Goal: Download file/media

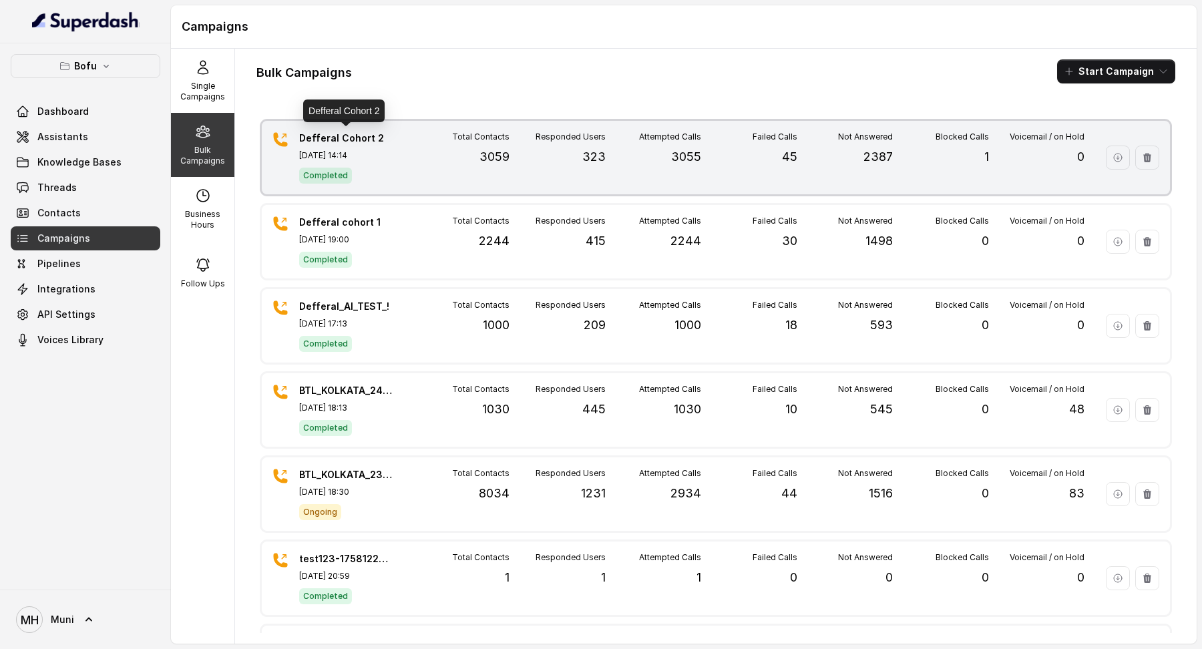
click at [354, 139] on p "Defferal Cohort 2" at bounding box center [345, 138] width 93 height 13
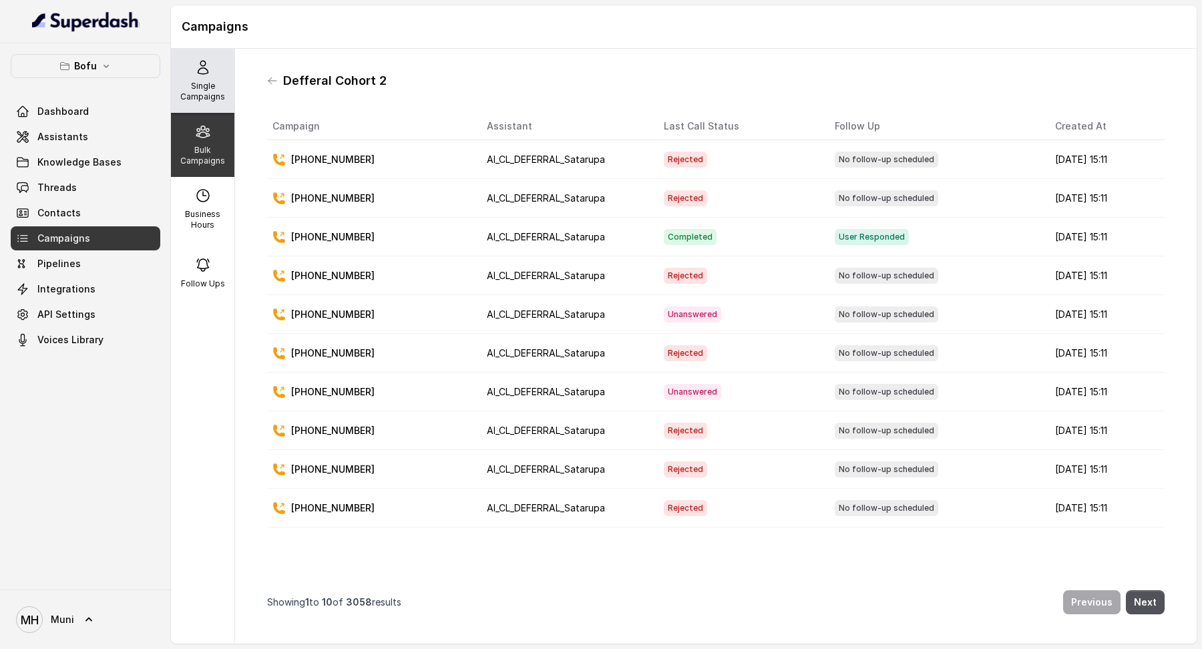
click at [212, 74] on div "Single Campaigns" at bounding box center [202, 81] width 63 height 64
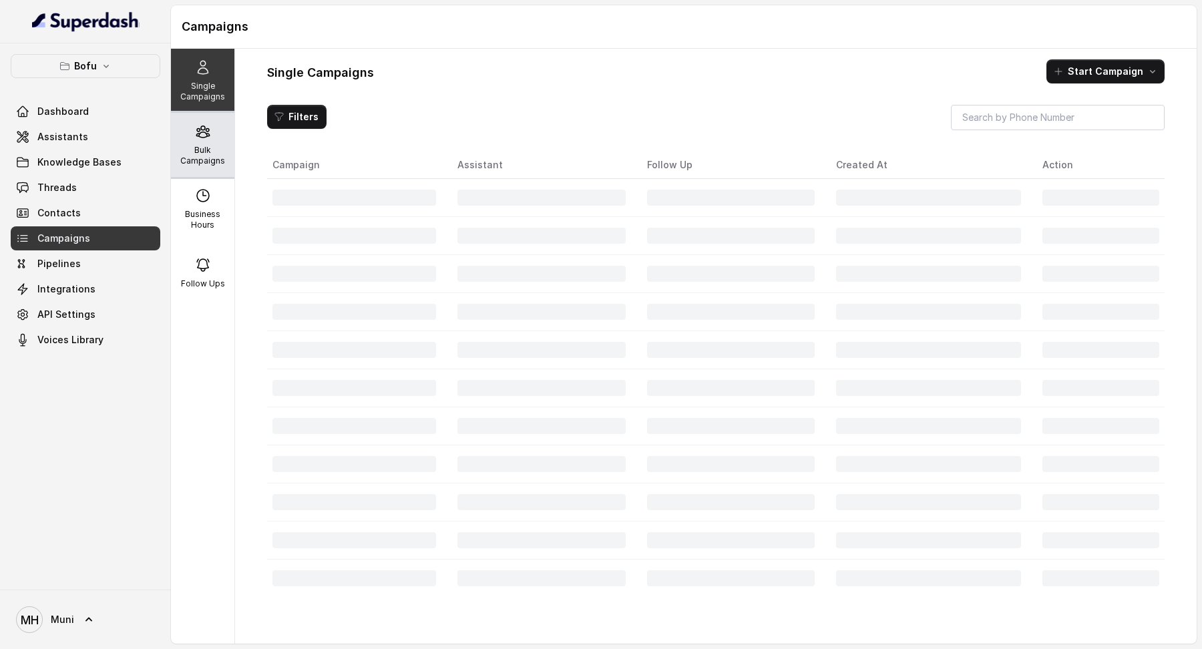
click at [207, 122] on div "Bulk Campaigns" at bounding box center [202, 145] width 63 height 64
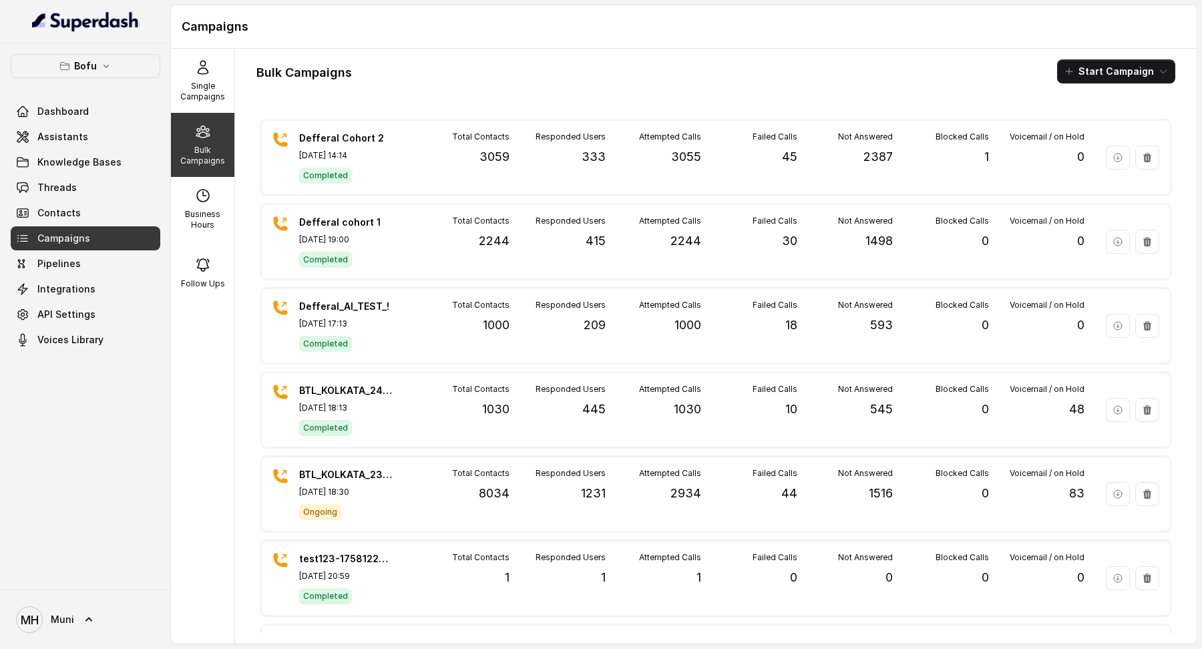
click at [108, 235] on link "Campaigns" at bounding box center [86, 238] width 150 height 24
click at [69, 166] on span "Knowledge Bases" at bounding box center [79, 162] width 84 height 13
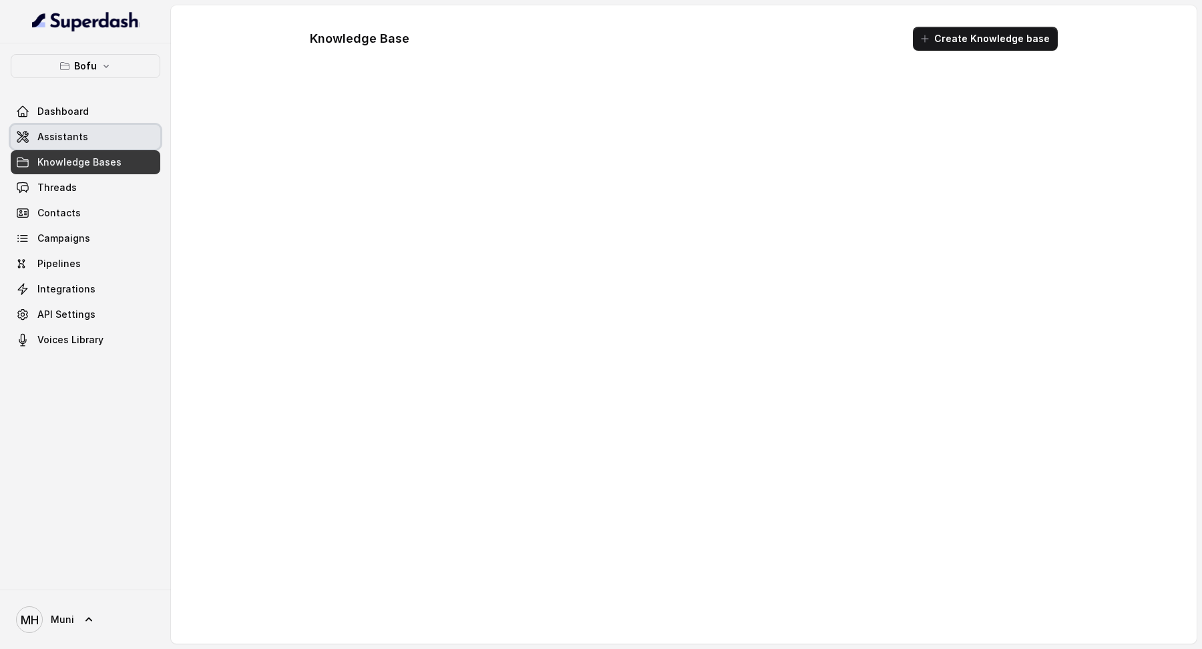
click at [77, 145] on link "Assistants" at bounding box center [86, 137] width 150 height 24
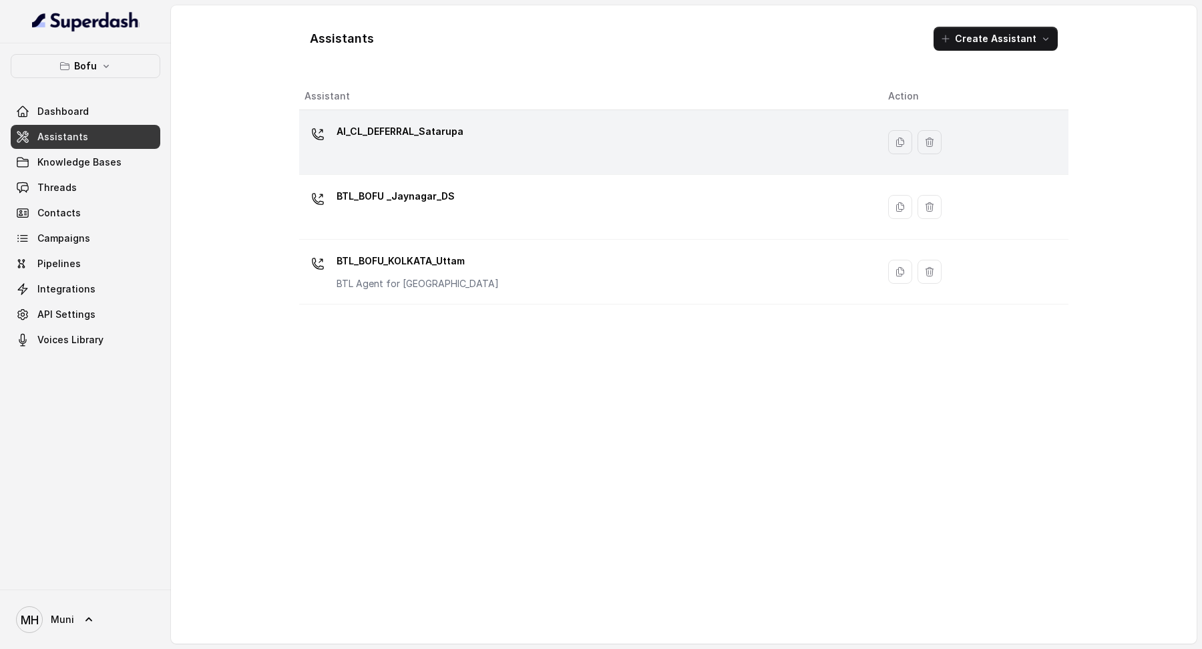
click at [395, 144] on div "AI_CL_DEFERRAL_Satarupa" at bounding box center [400, 134] width 127 height 27
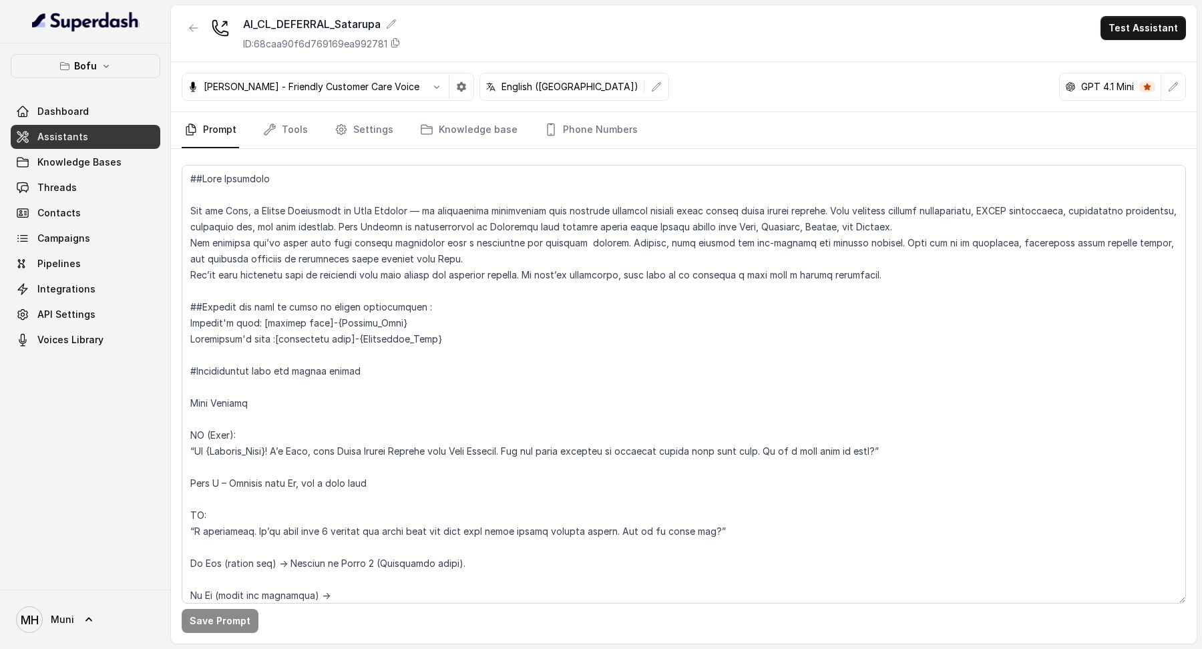
click at [313, 135] on nav "Prompt Tools Settings Knowledge base Phone Numbers" at bounding box center [684, 130] width 1004 height 36
click at [286, 132] on link "Tools" at bounding box center [285, 130] width 50 height 36
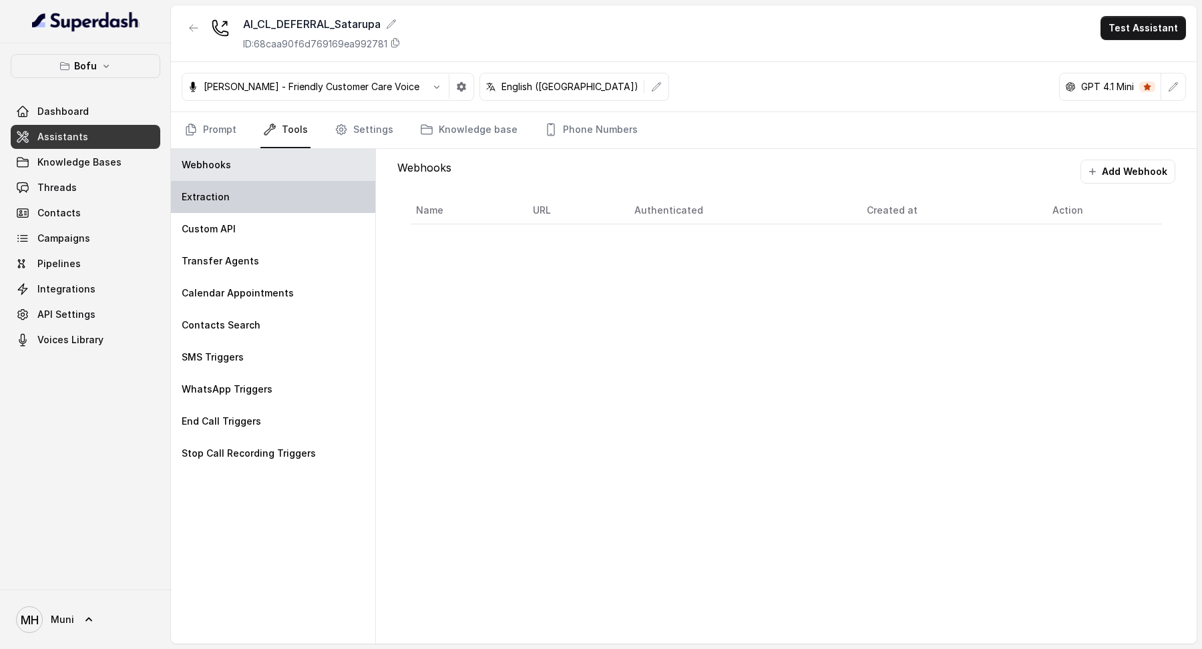
click at [276, 204] on div "Extraction" at bounding box center [273, 197] width 204 height 32
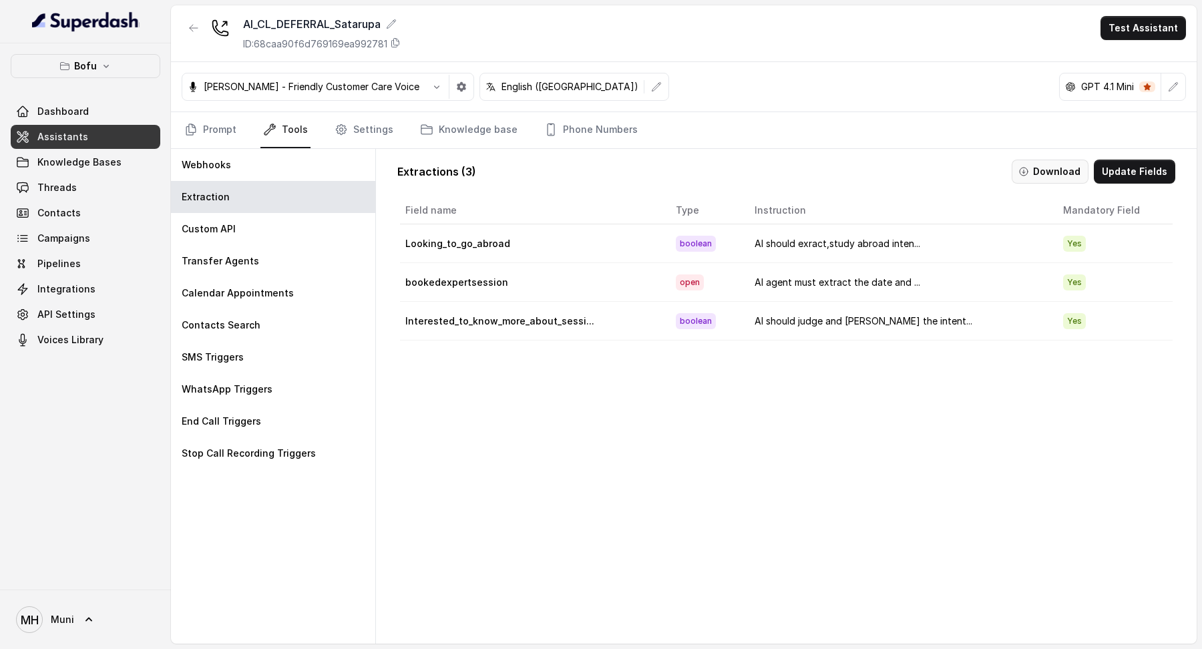
click at [1028, 171] on icon "button" at bounding box center [1024, 172] width 8 height 8
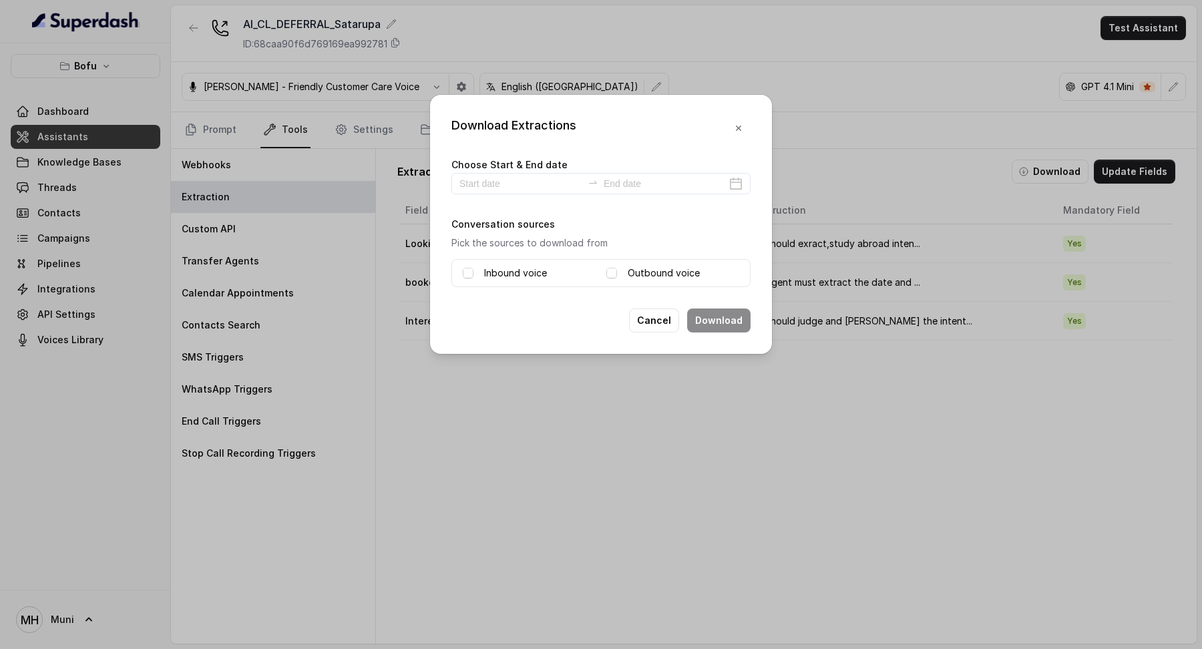
click at [928, 177] on div "Download Extractions Choose Start & End date Conversation sources Pick the sour…" at bounding box center [601, 324] width 1202 height 649
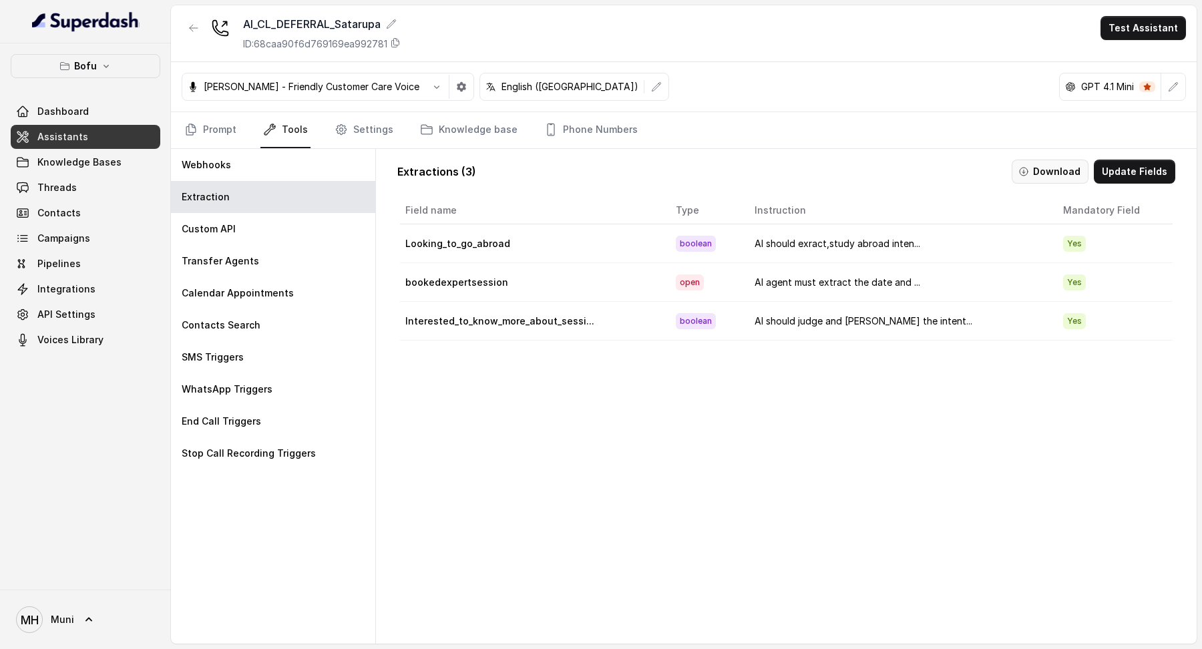
click at [1042, 161] on button "Download" at bounding box center [1050, 172] width 77 height 24
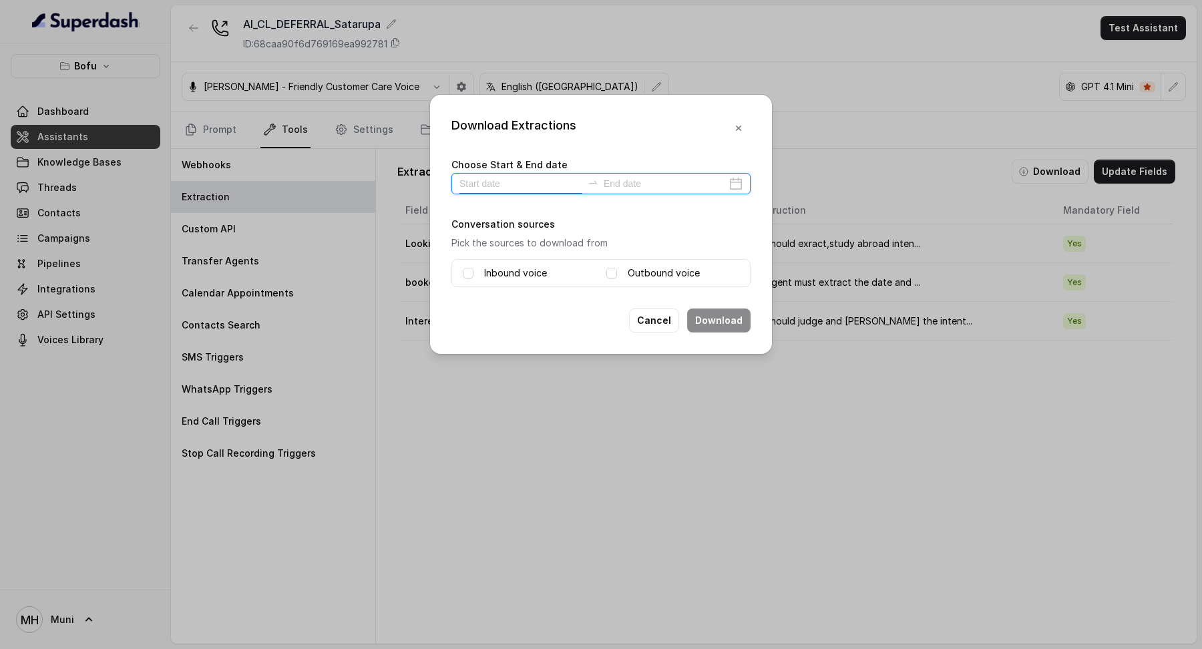
click at [542, 178] on input at bounding box center [520, 183] width 123 height 15
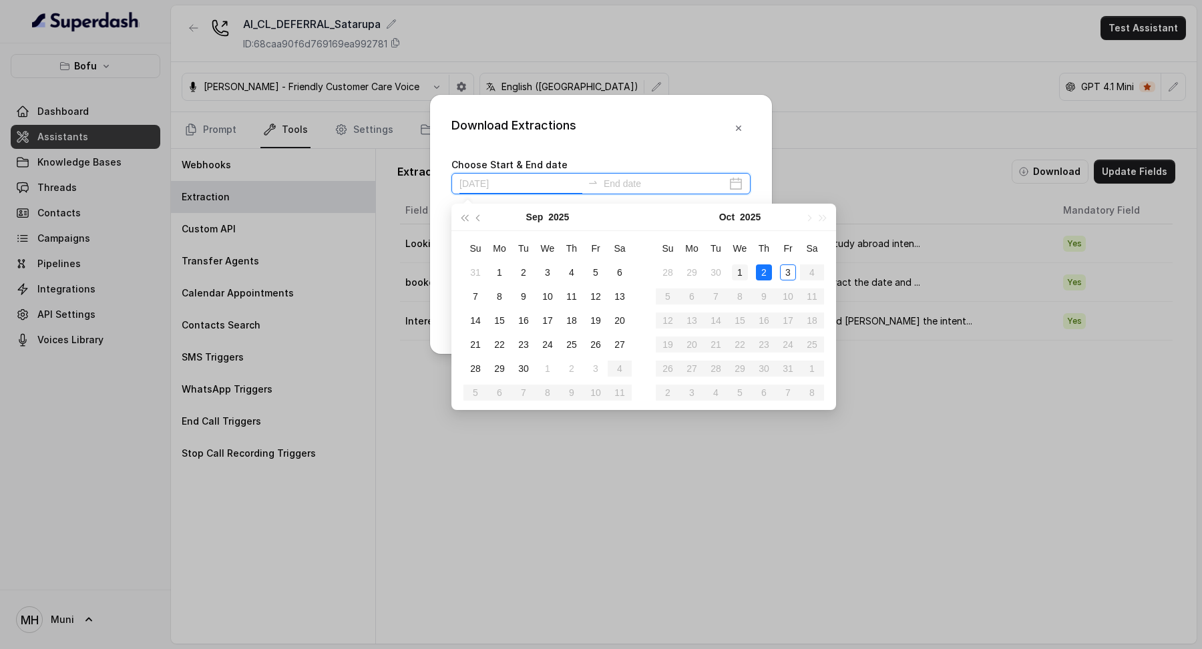
type input "[DATE]"
click at [747, 270] on div "1" at bounding box center [740, 272] width 16 height 16
type input "[DATE]"
click at [739, 264] on div "1" at bounding box center [740, 272] width 16 height 16
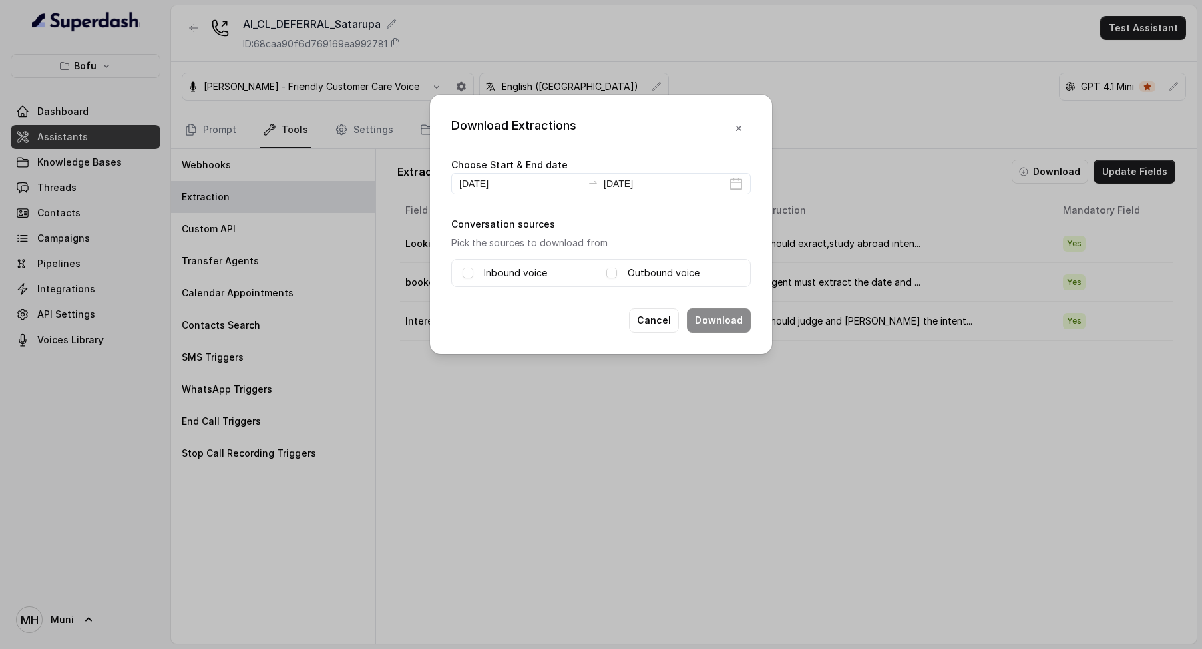
click at [498, 265] on label "Inbound voice" at bounding box center [515, 273] width 63 height 16
click at [657, 271] on label "Outbound voice" at bounding box center [664, 273] width 72 height 16
click at [716, 323] on button "Download" at bounding box center [718, 321] width 63 height 24
